Goal: Information Seeking & Learning: Check status

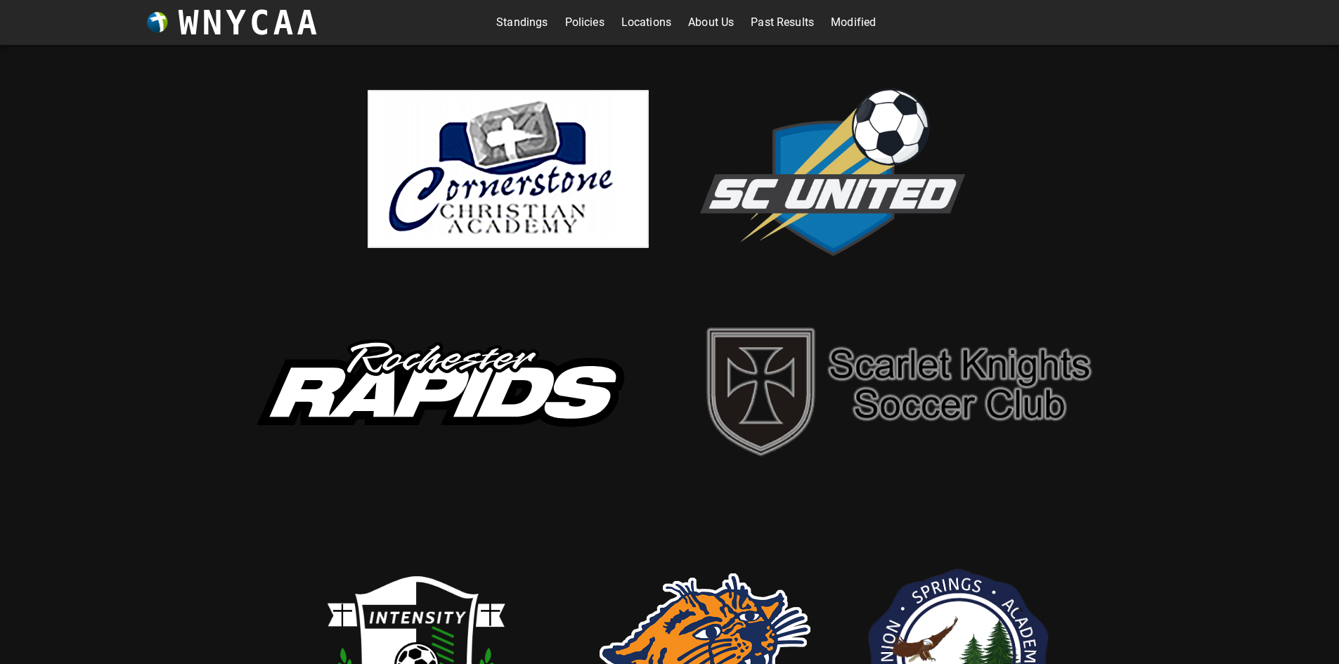
click at [522, 16] on link "Standings" at bounding box center [521, 22] width 51 height 22
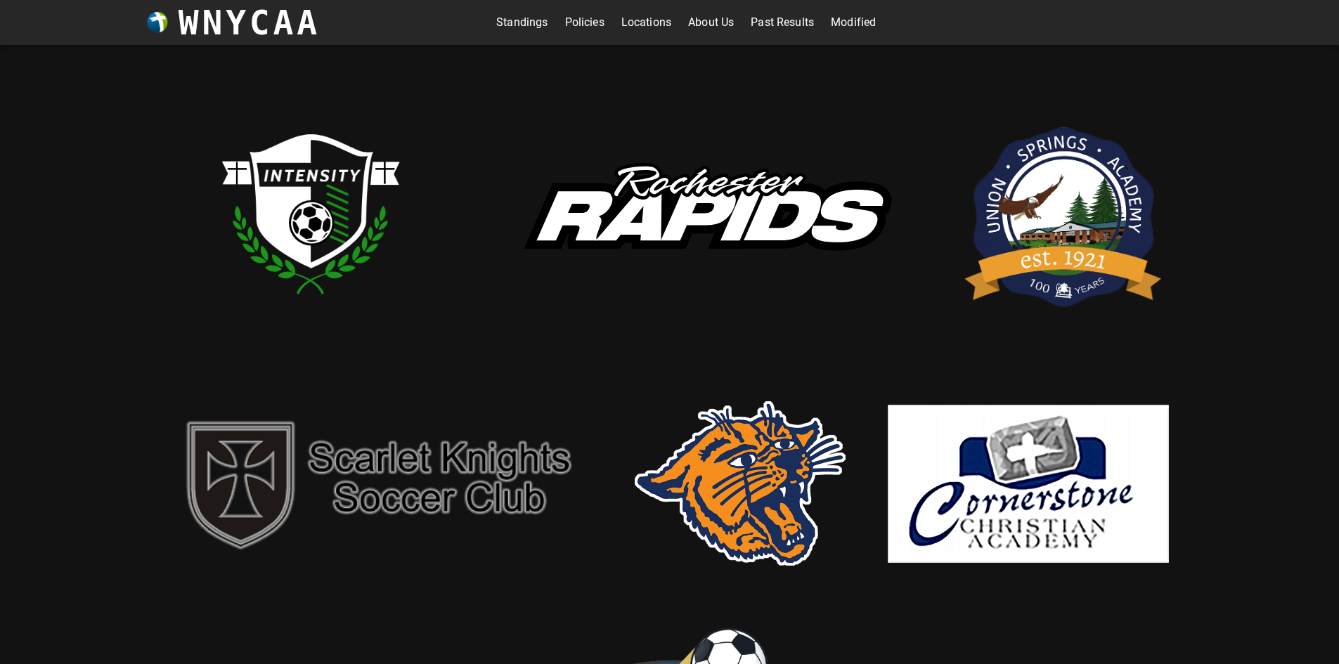
click at [720, 185] on img at bounding box center [705, 214] width 422 height 156
